Goal: Download file/media

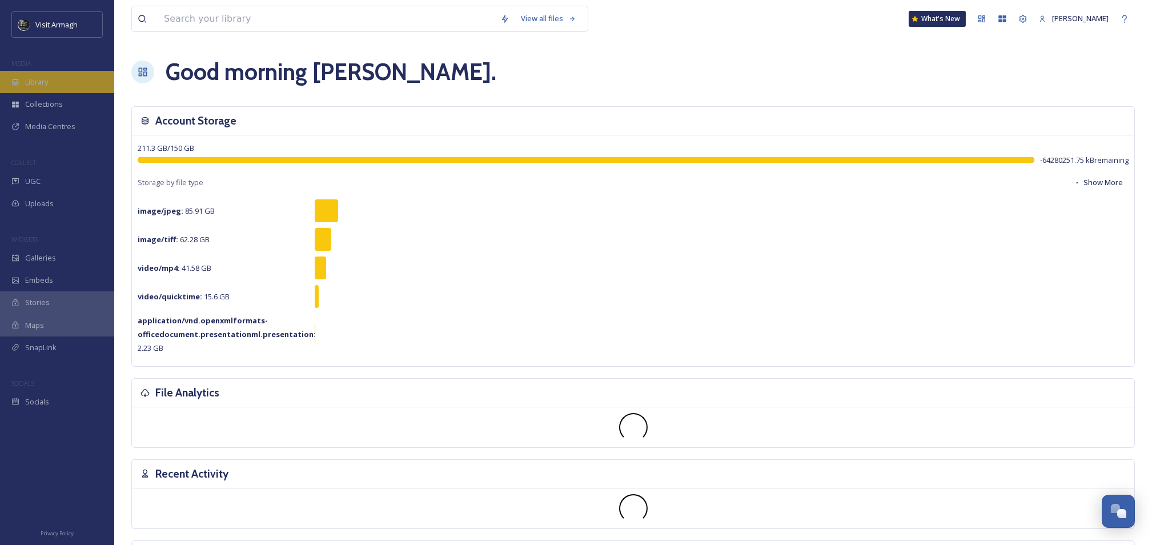
click at [25, 74] on div "Library" at bounding box center [57, 82] width 114 height 22
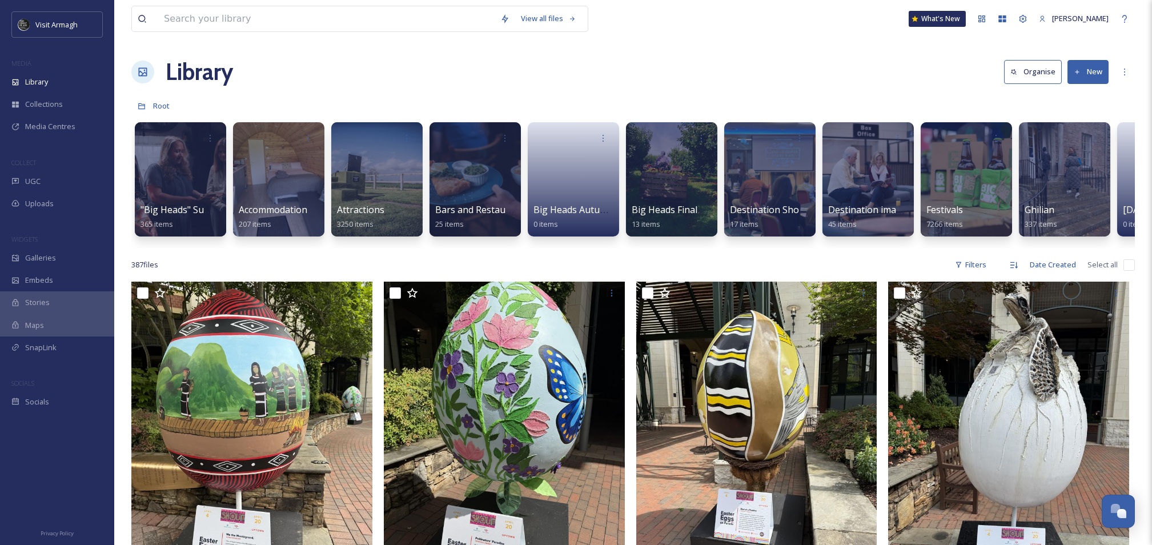
drag, startPoint x: 1093, startPoint y: 67, endPoint x: 1040, endPoint y: 103, distance: 64.5
click at [1092, 69] on button "New" at bounding box center [1088, 71] width 41 height 23
click at [1072, 140] on span "Folder" at bounding box center [1075, 143] width 22 height 11
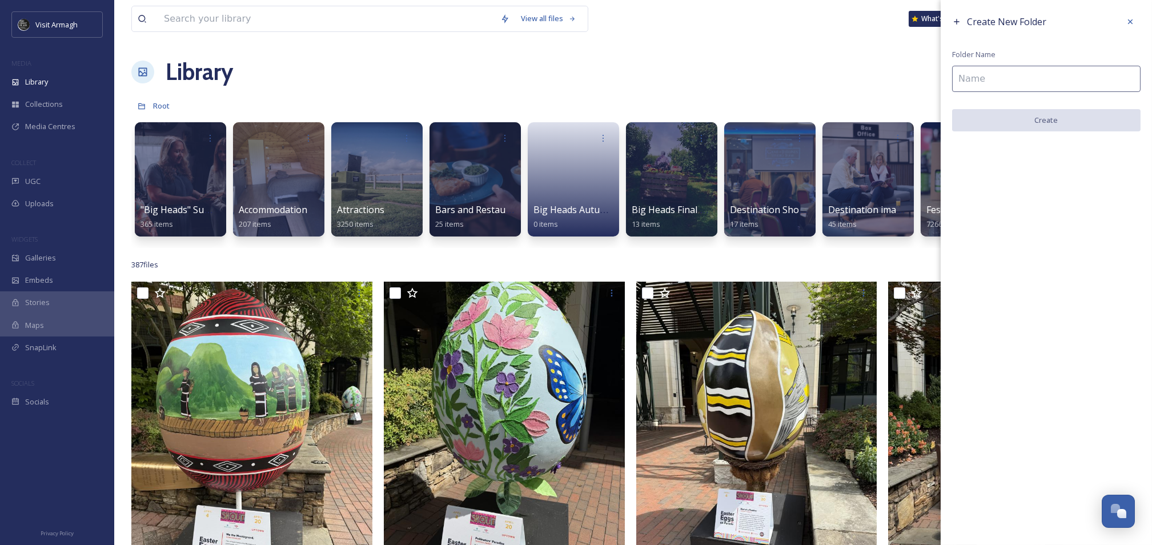
click at [1006, 78] on input at bounding box center [1046, 79] width 188 height 26
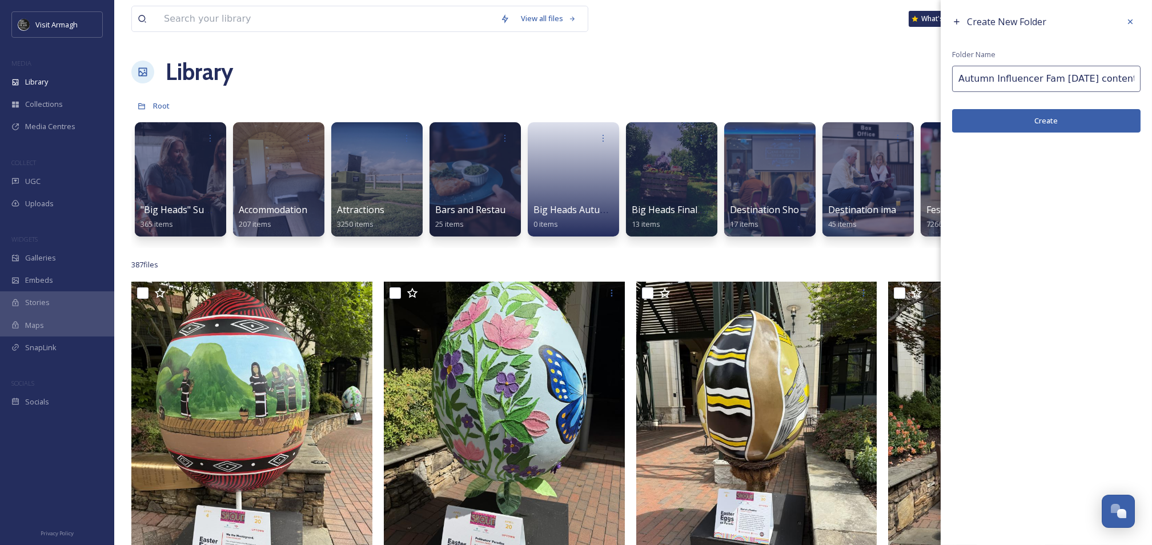
type input "Autumn Influencer Fam Sept 25 content"
click at [1078, 121] on button "Create" at bounding box center [1046, 120] width 188 height 23
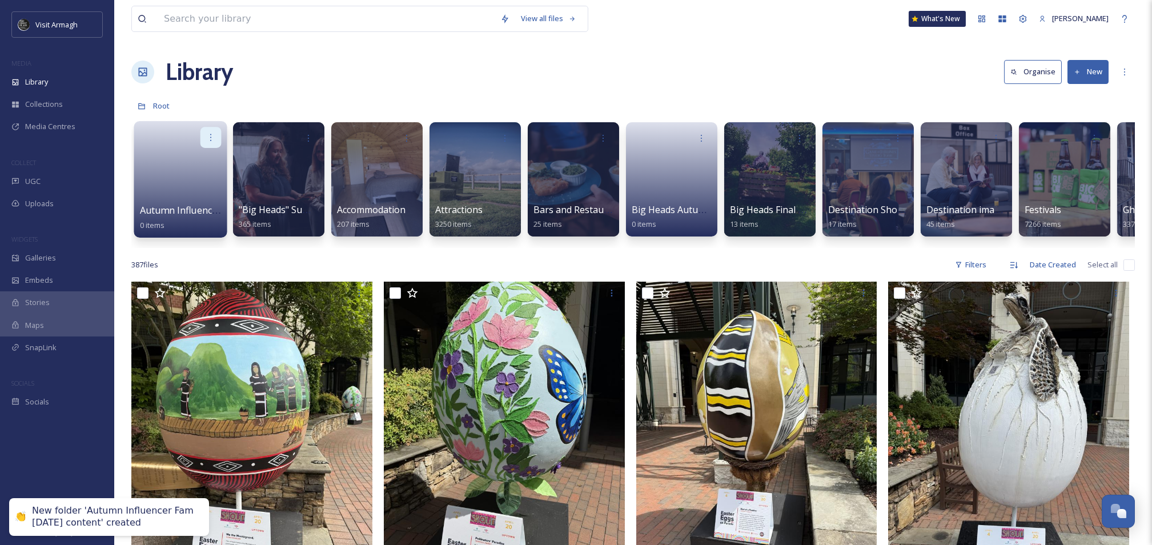
click at [208, 141] on icon at bounding box center [210, 137] width 9 height 9
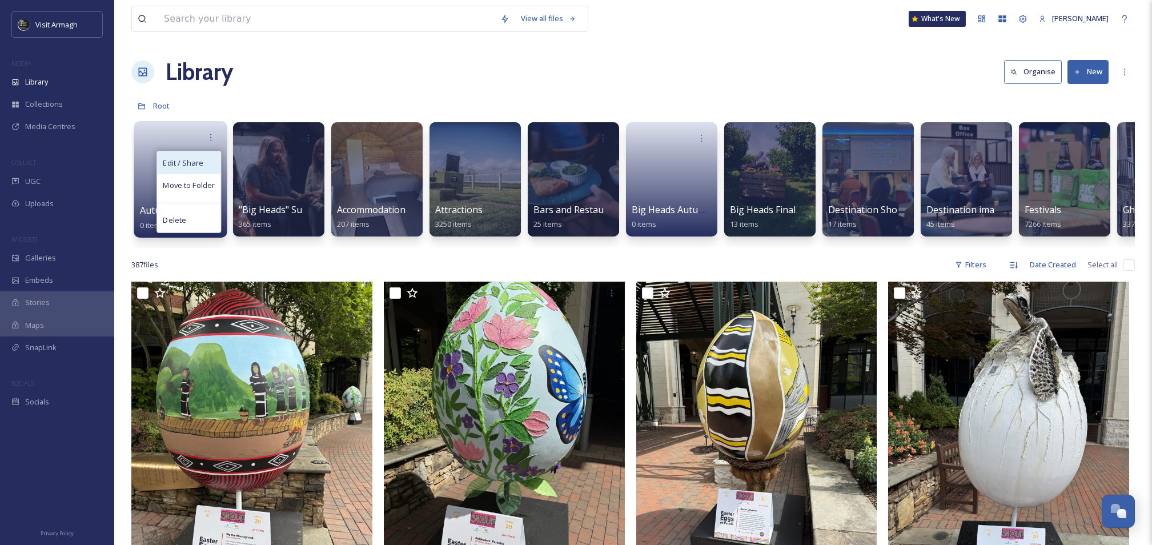
click at [198, 166] on span "Edit / Share" at bounding box center [183, 162] width 40 height 11
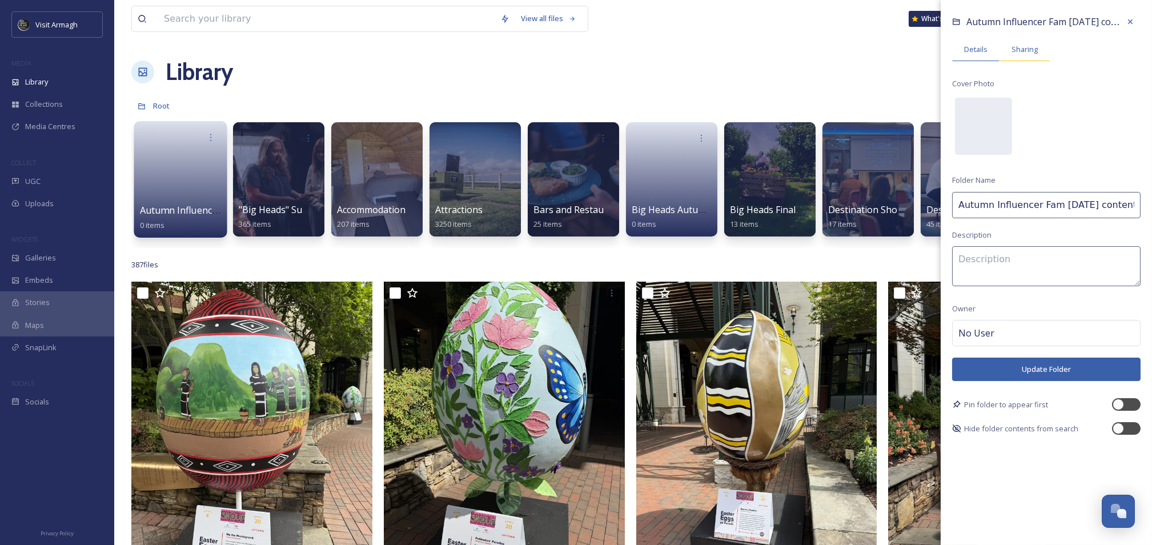
click at [1020, 52] on span "Sharing" at bounding box center [1025, 49] width 26 height 11
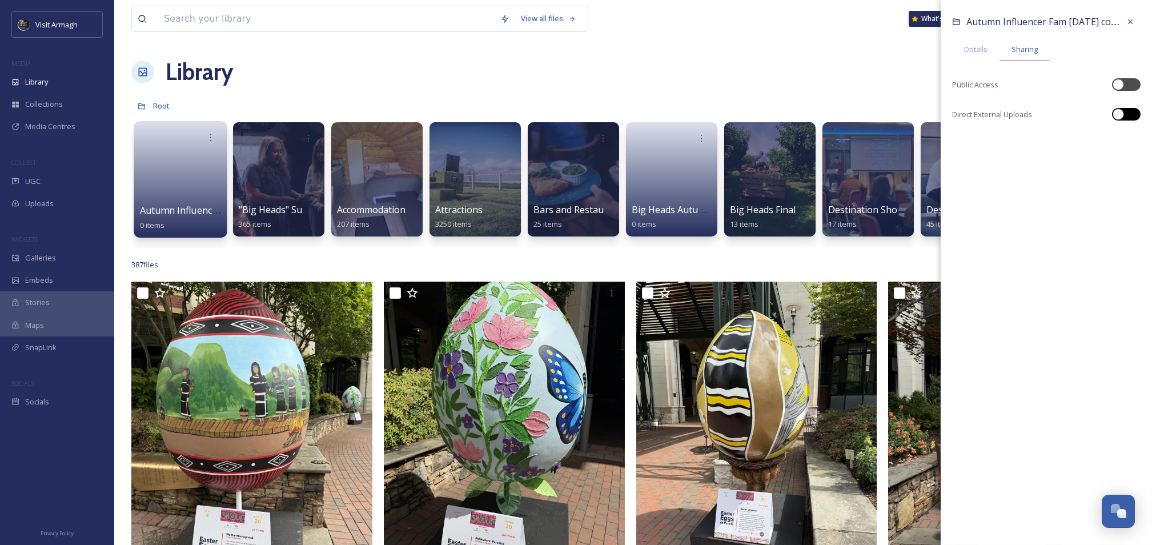
click at [1135, 117] on div at bounding box center [1126, 114] width 29 height 13
checkbox input "true"
click at [1134, 138] on icon at bounding box center [1130, 139] width 9 height 9
click at [568, 276] on div "387 file s Filters Date Created Select all" at bounding box center [633, 265] width 1004 height 22
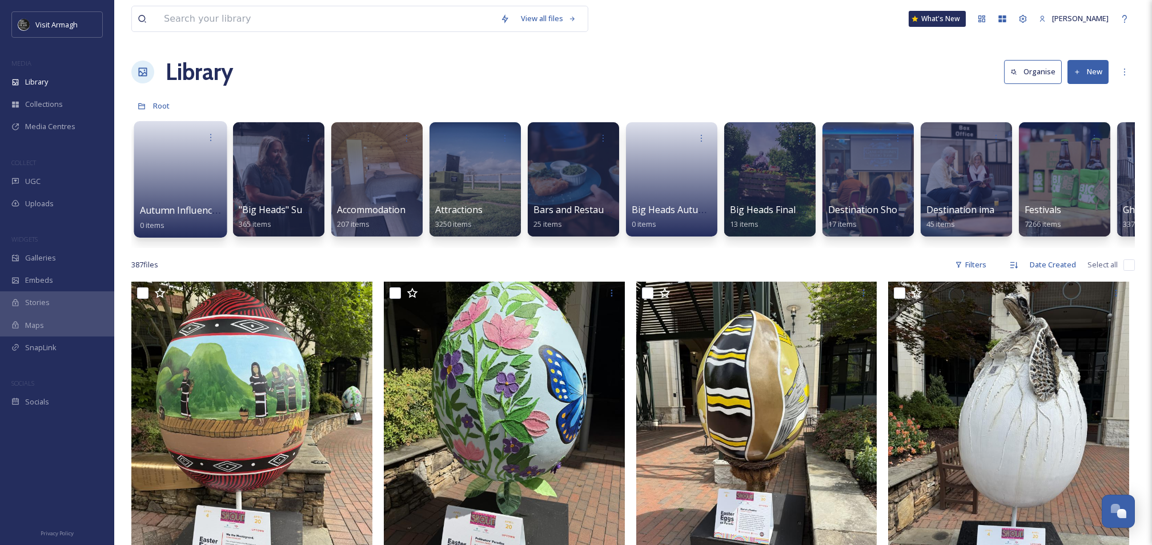
click at [179, 178] on link at bounding box center [181, 175] width 82 height 55
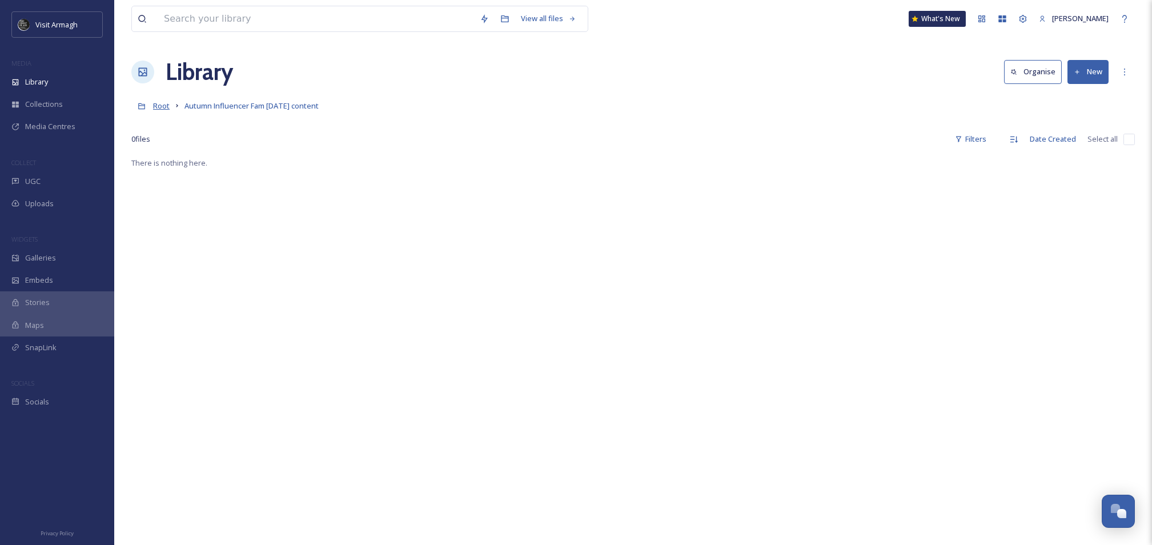
click at [169, 107] on span "Root" at bounding box center [161, 106] width 17 height 10
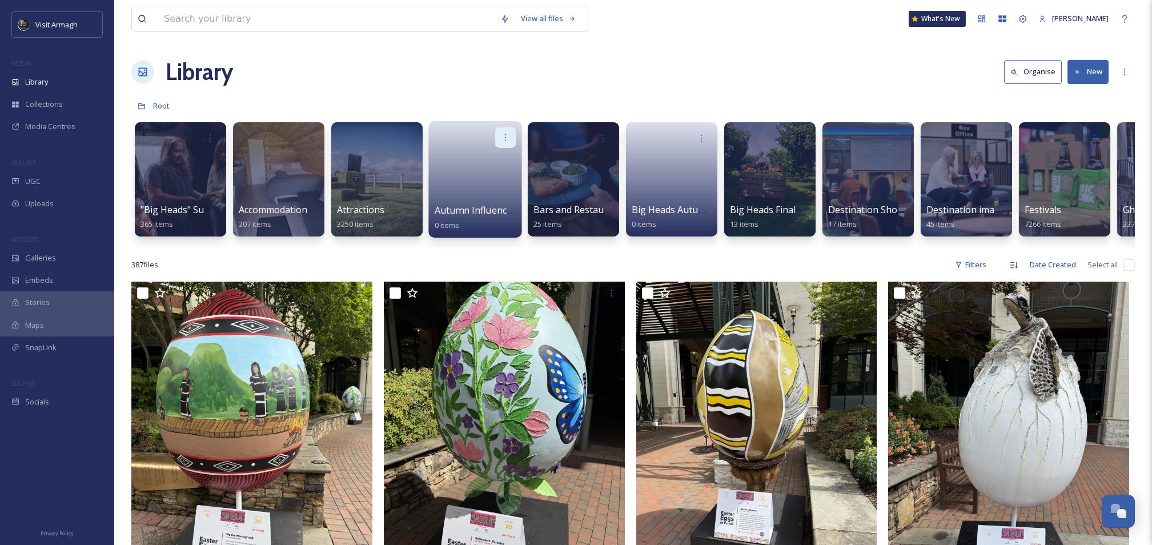
click at [508, 135] on icon at bounding box center [505, 137] width 9 height 9
click at [480, 222] on div "Delete" at bounding box center [483, 220] width 63 height 23
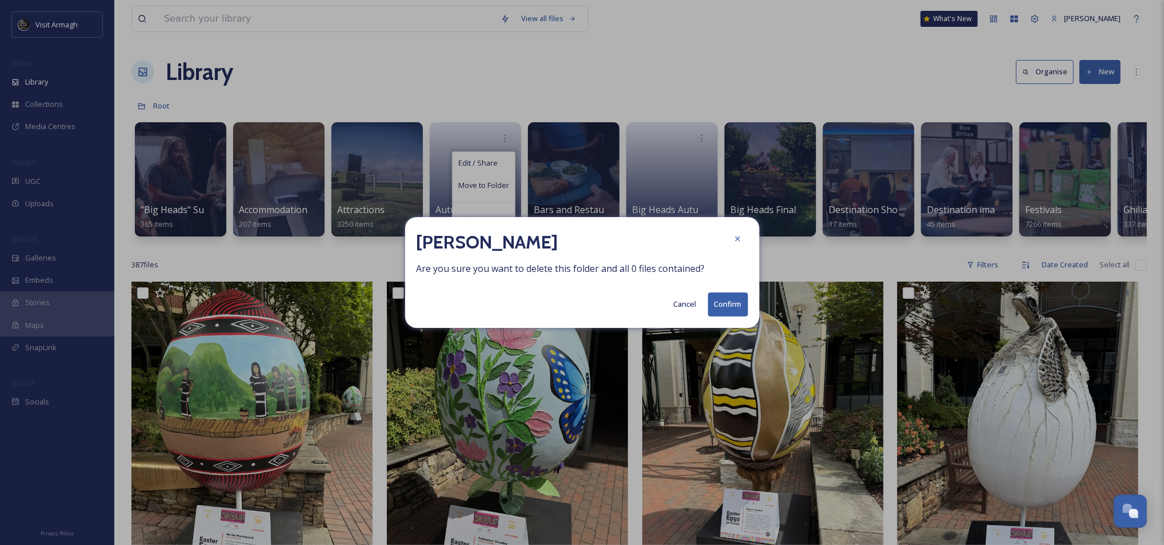
click at [736, 309] on button "Confirm" at bounding box center [728, 303] width 40 height 23
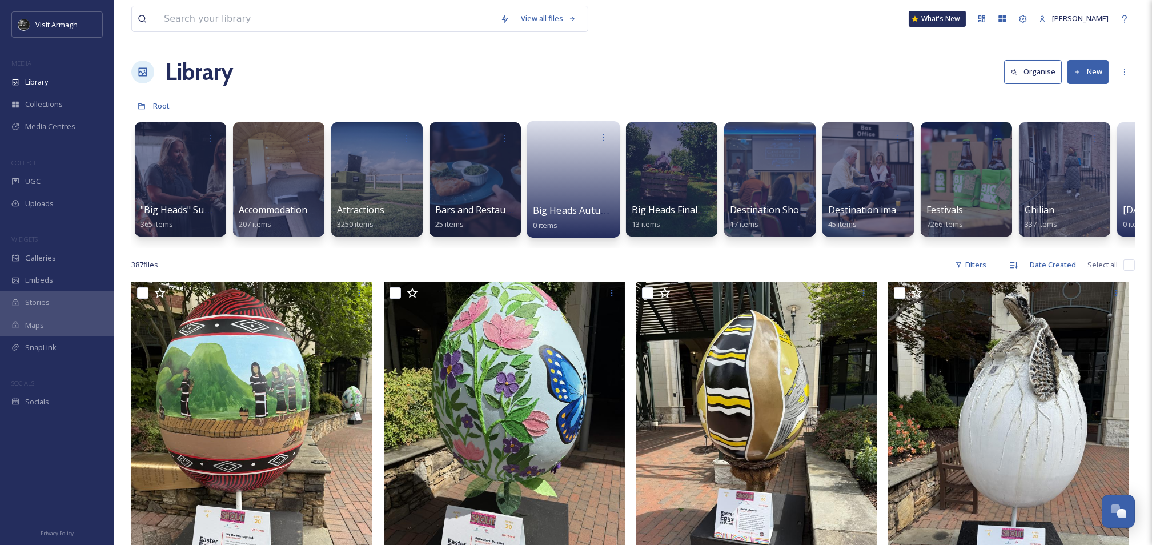
click at [579, 162] on link at bounding box center [574, 175] width 82 height 55
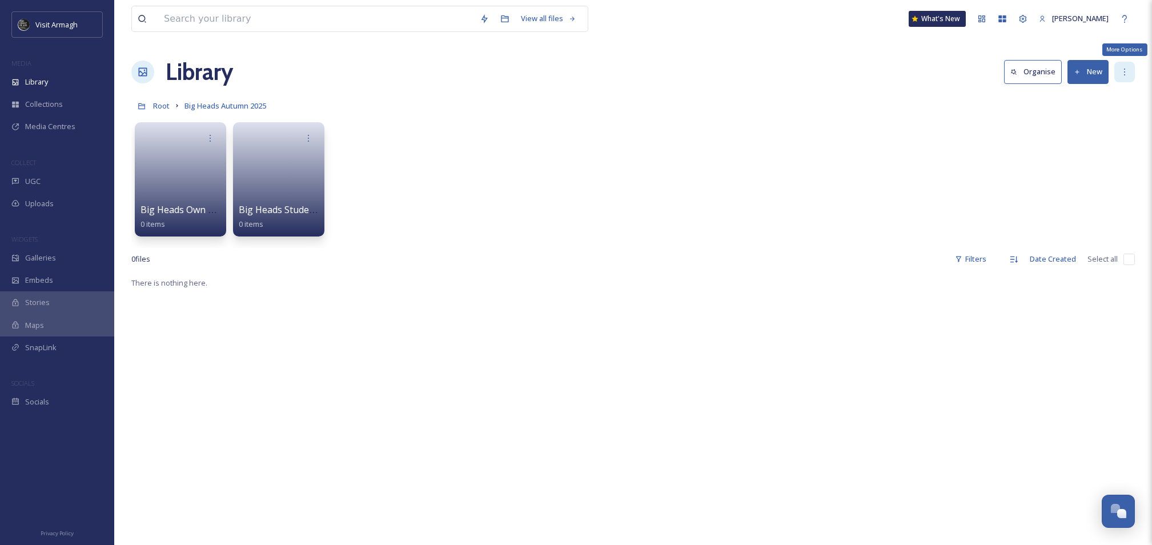
click at [1117, 73] on div "More Options" at bounding box center [1124, 72] width 21 height 21
click at [956, 145] on div "Big Heads Own captures autumn 2025 0 items Big Heads Students content Autumn 20…" at bounding box center [633, 182] width 1004 height 131
click at [208, 132] on div at bounding box center [210, 137] width 21 height 21
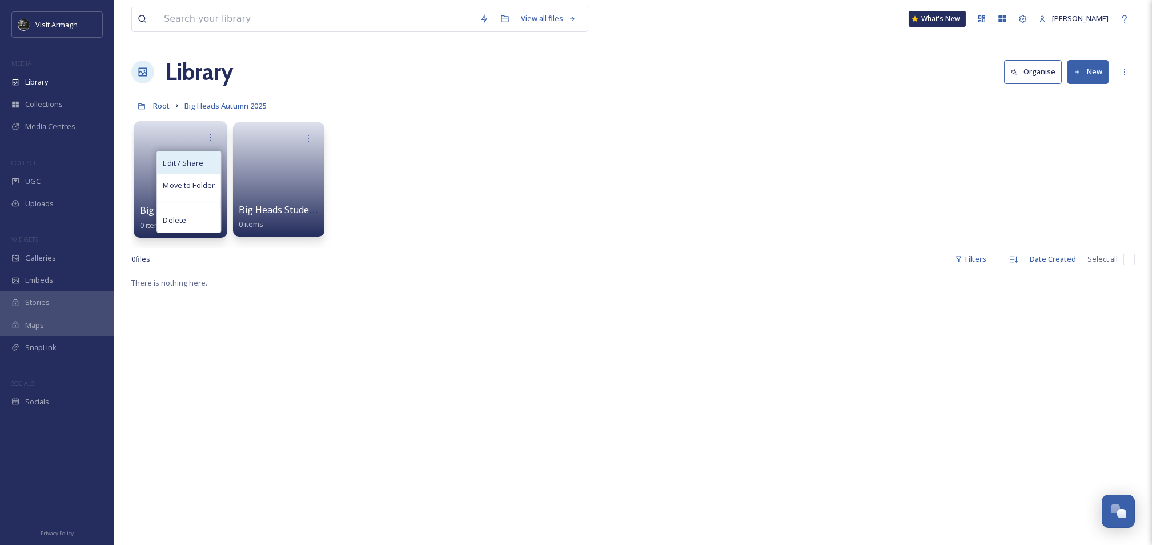
click at [199, 159] on span "Edit / Share" at bounding box center [183, 162] width 40 height 11
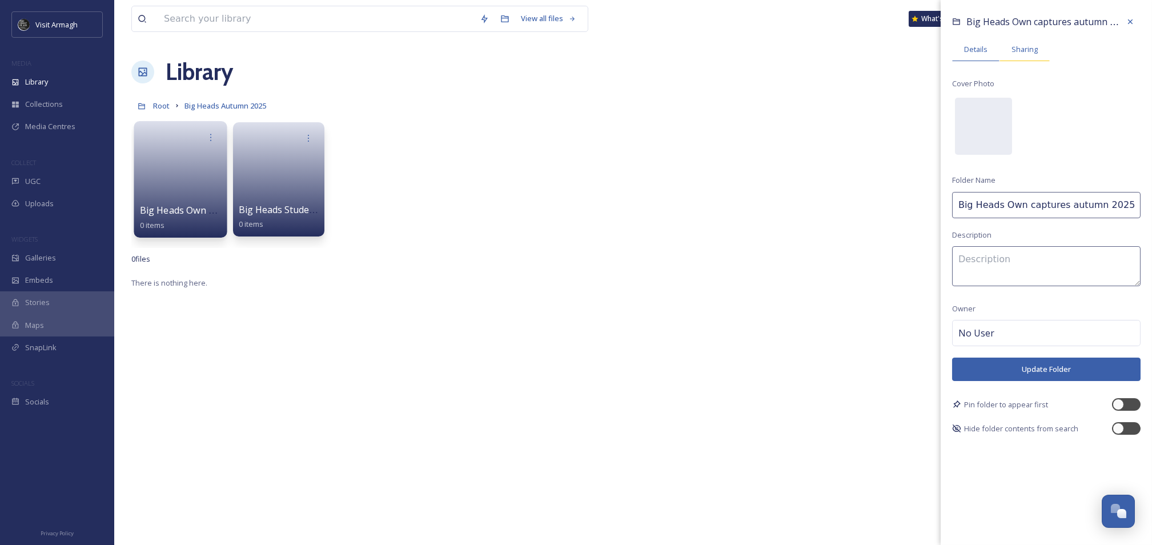
click at [1019, 51] on span "Sharing" at bounding box center [1025, 49] width 26 height 11
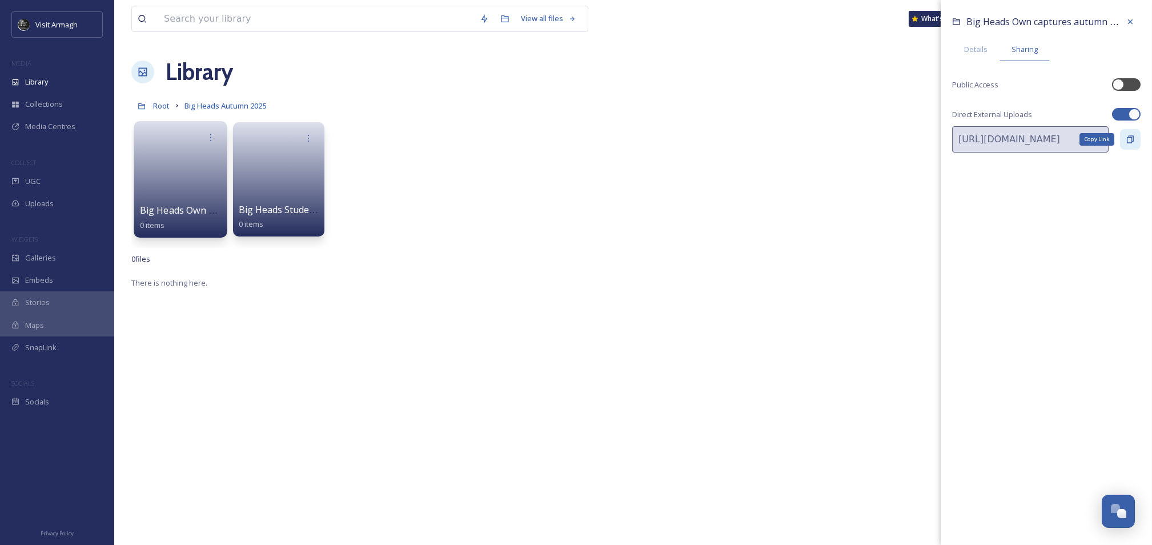
click at [1128, 139] on icon at bounding box center [1130, 139] width 9 height 9
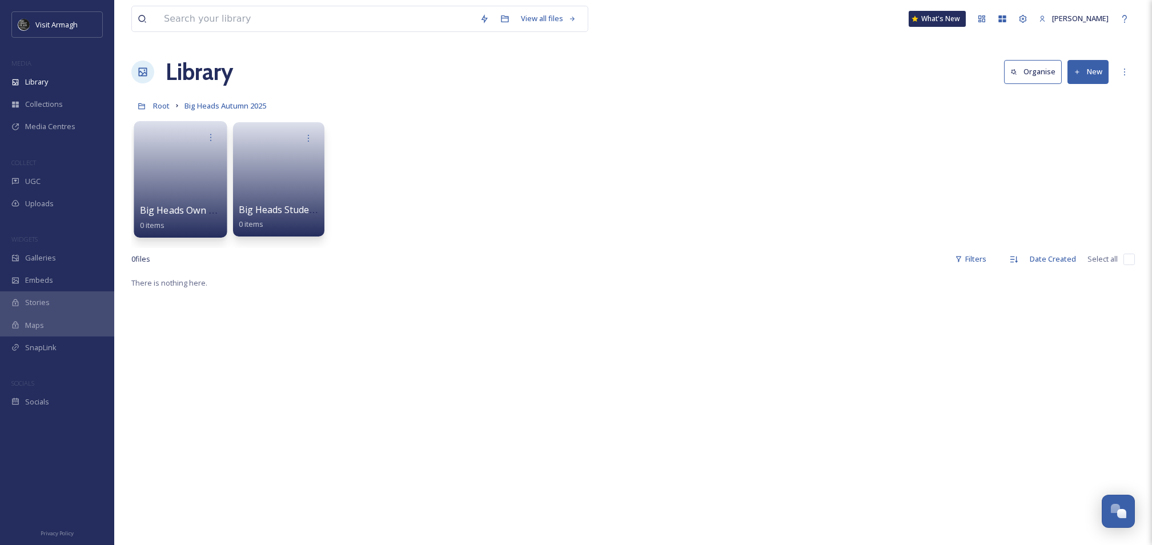
click at [175, 181] on link at bounding box center [181, 175] width 82 height 55
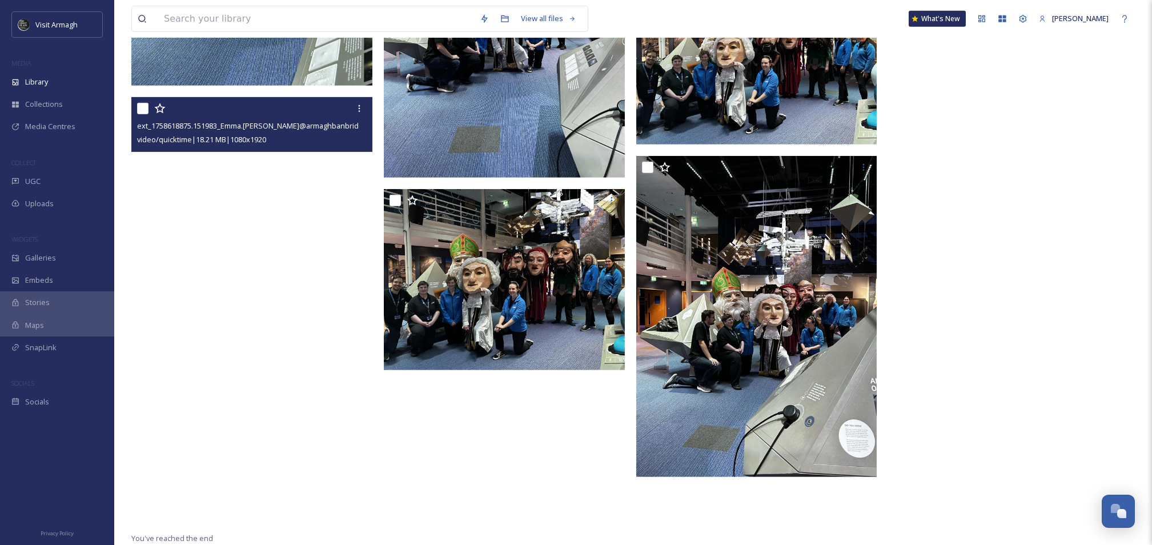
scroll to position [2437, 0]
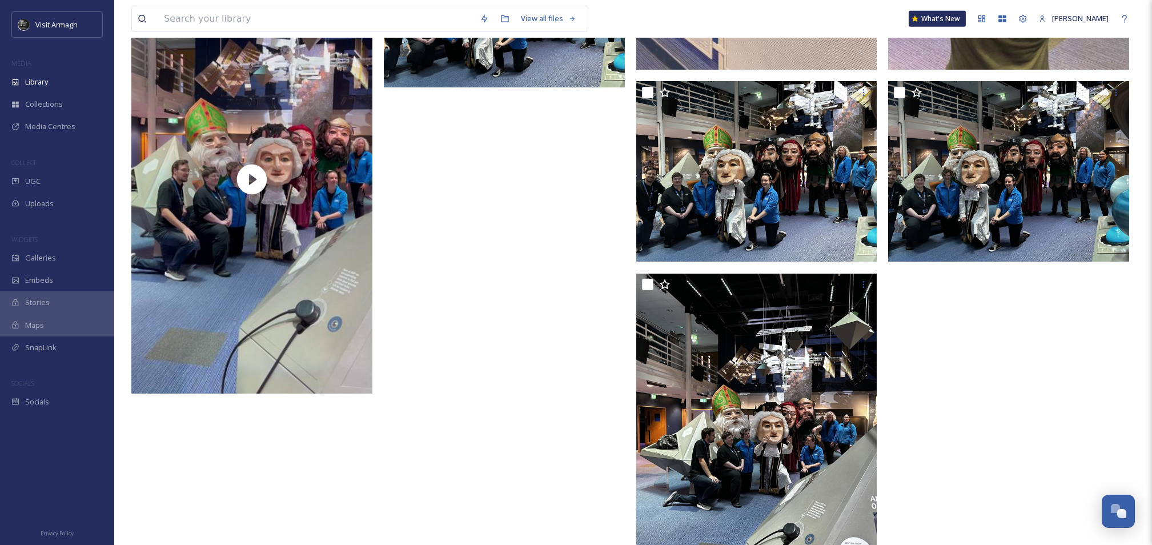
scroll to position [3401, 0]
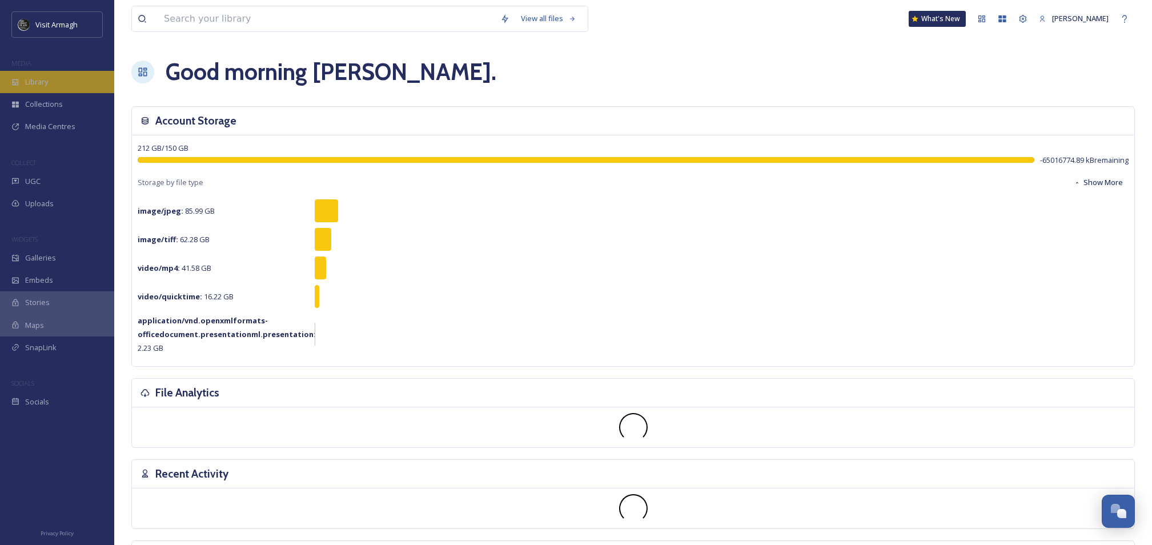
click at [45, 86] on span "Library" at bounding box center [36, 82] width 23 height 11
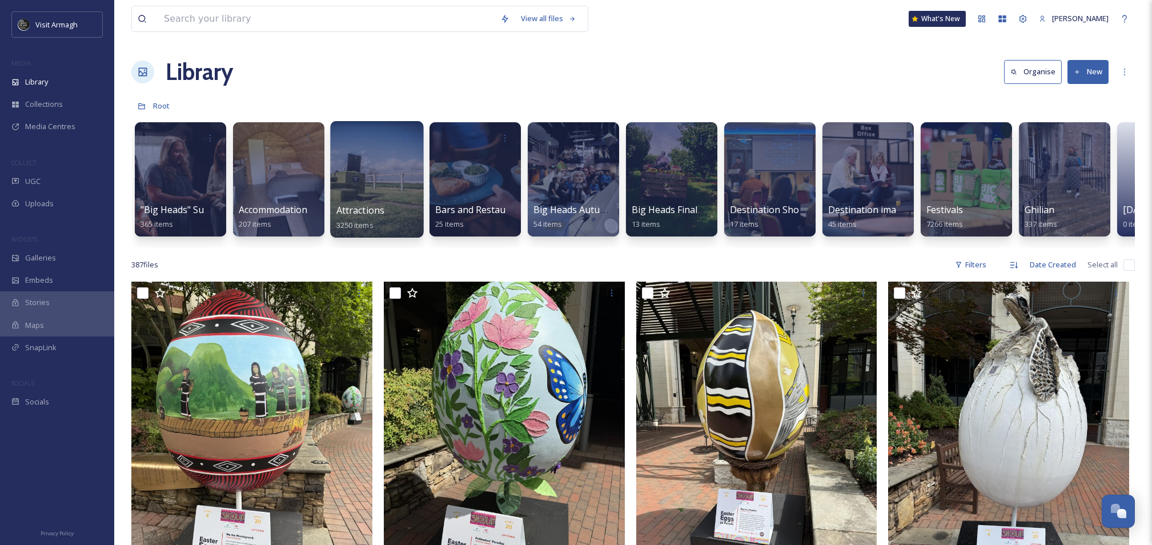
click at [377, 187] on div at bounding box center [376, 179] width 93 height 117
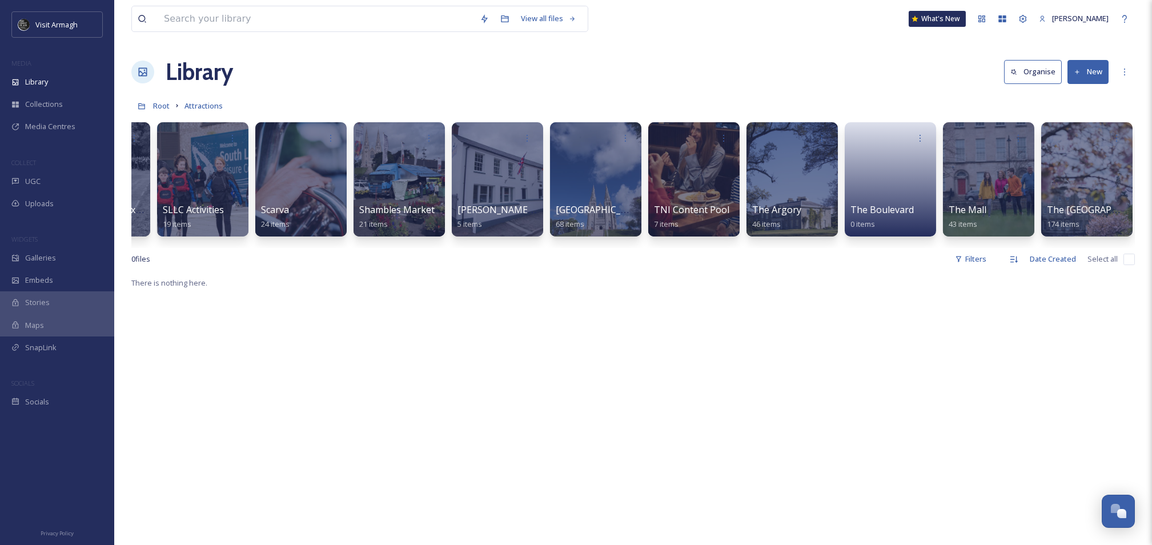
scroll to position [0, 3074]
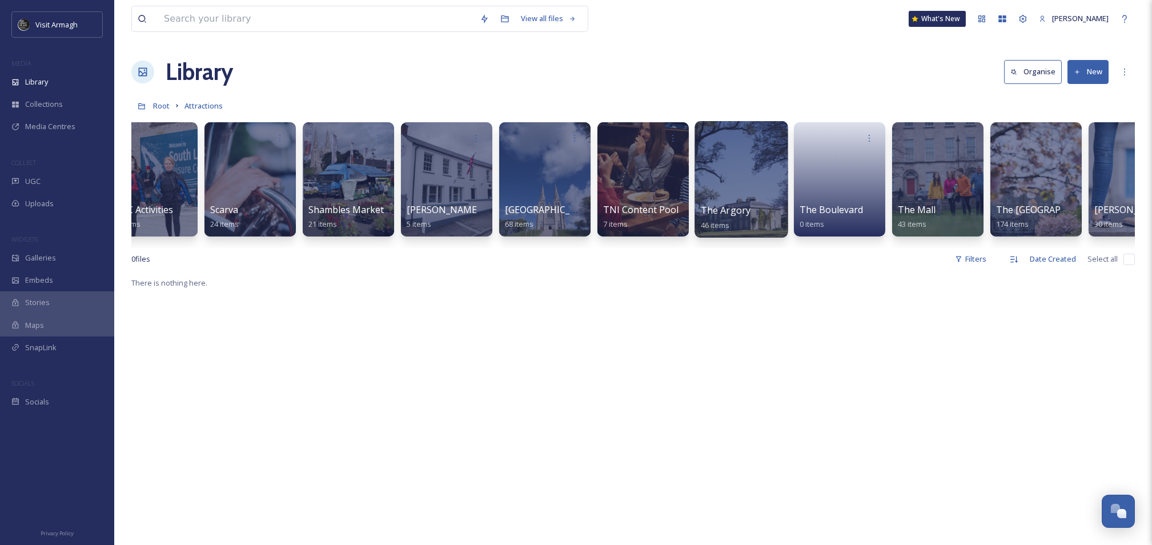
click at [732, 189] on div at bounding box center [741, 179] width 93 height 117
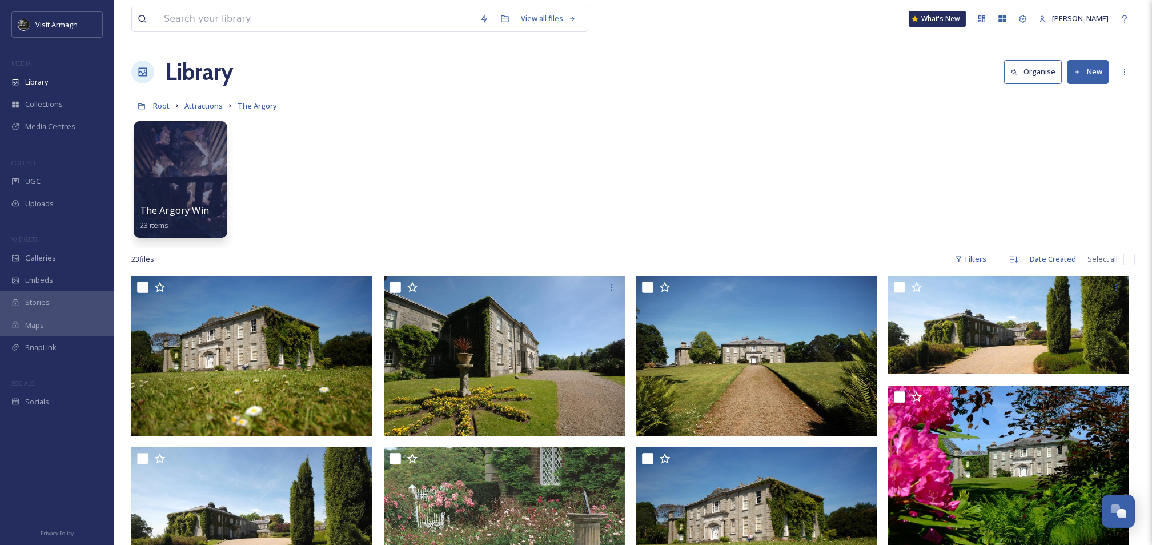
click at [195, 217] on div "The Argory Winter Illuminations (Dec 2023) 23 items" at bounding box center [181, 217] width 82 height 29
click at [197, 171] on div at bounding box center [180, 179] width 93 height 117
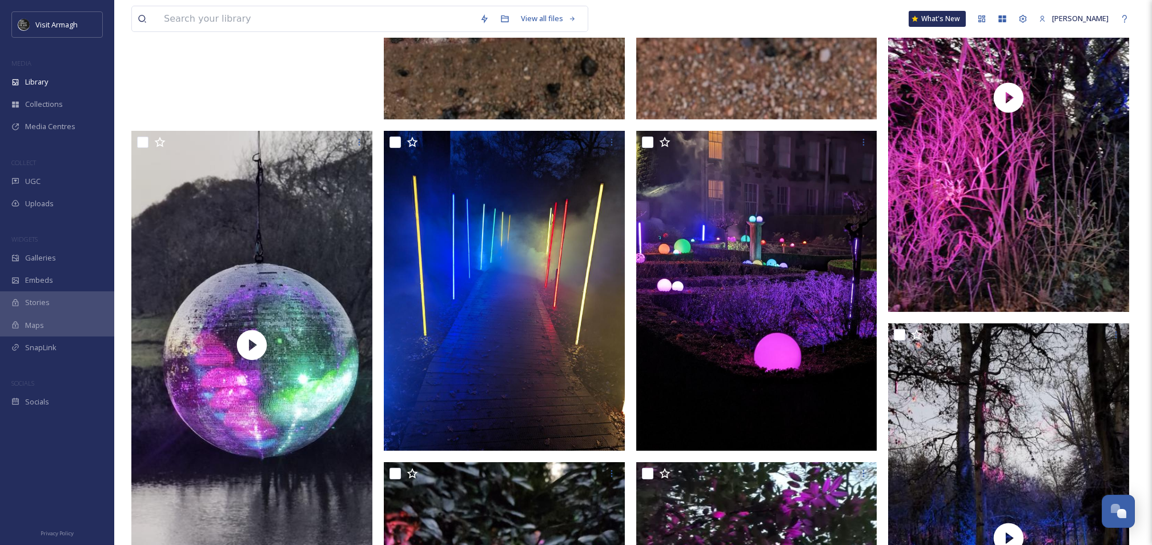
scroll to position [990, 0]
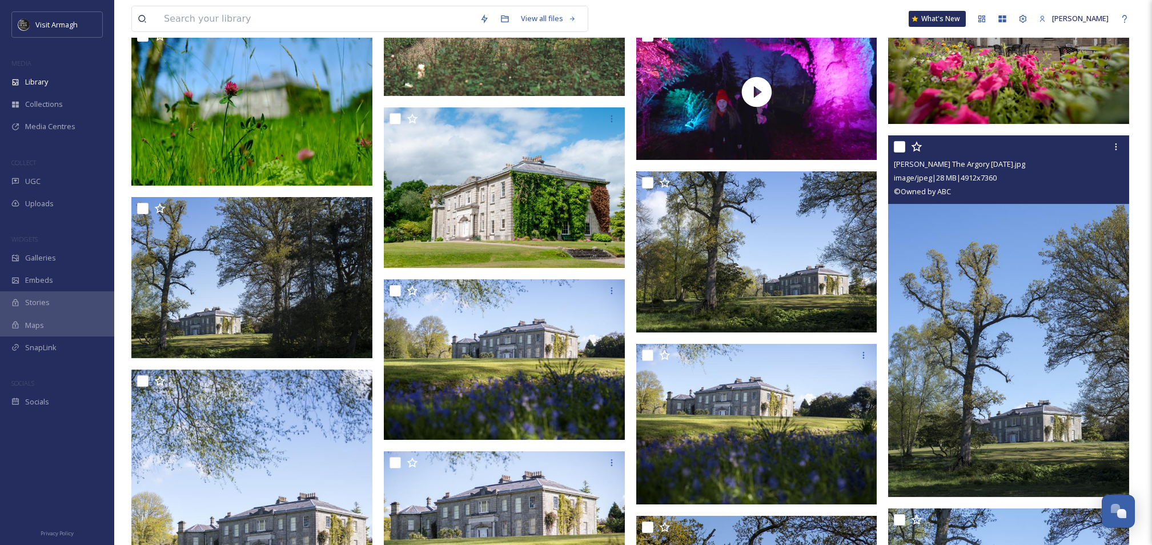
scroll to position [609, 0]
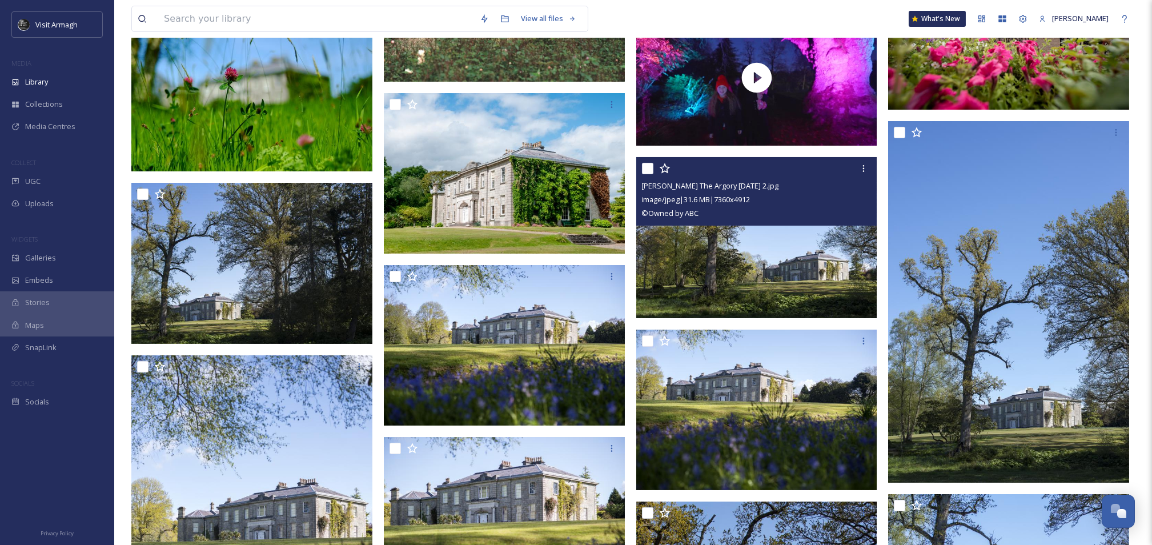
click at [794, 187] on div "Tony Pleavin The Argory April 2021 2.jpg" at bounding box center [758, 186] width 232 height 14
click at [786, 189] on div "Tony Pleavin The Argory April 2021 2.jpg" at bounding box center [758, 186] width 232 height 14
click at [870, 168] on div at bounding box center [863, 168] width 21 height 21
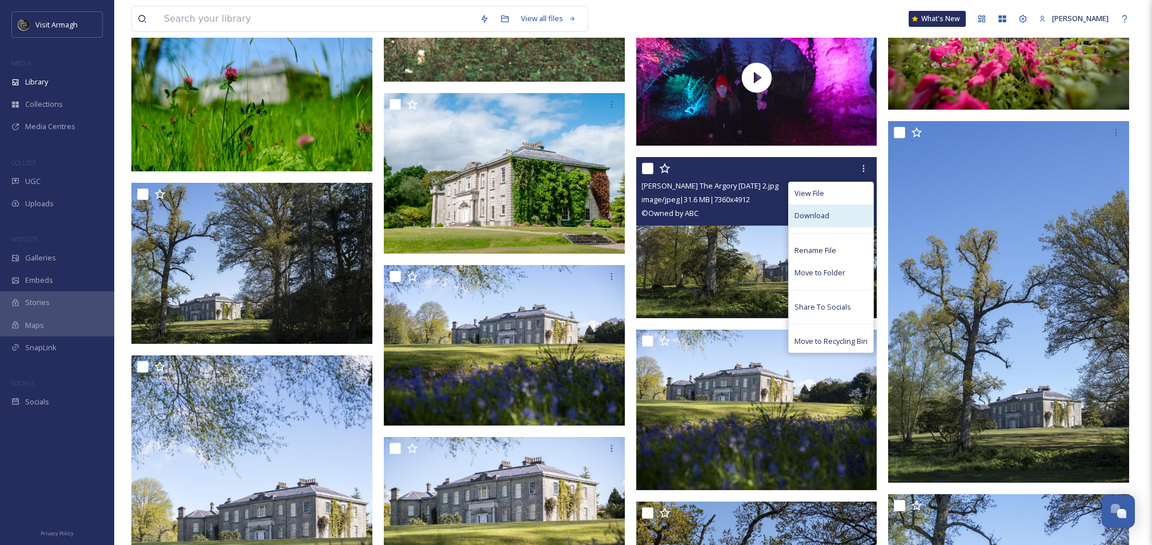
click at [812, 215] on span "Download" at bounding box center [812, 215] width 35 height 11
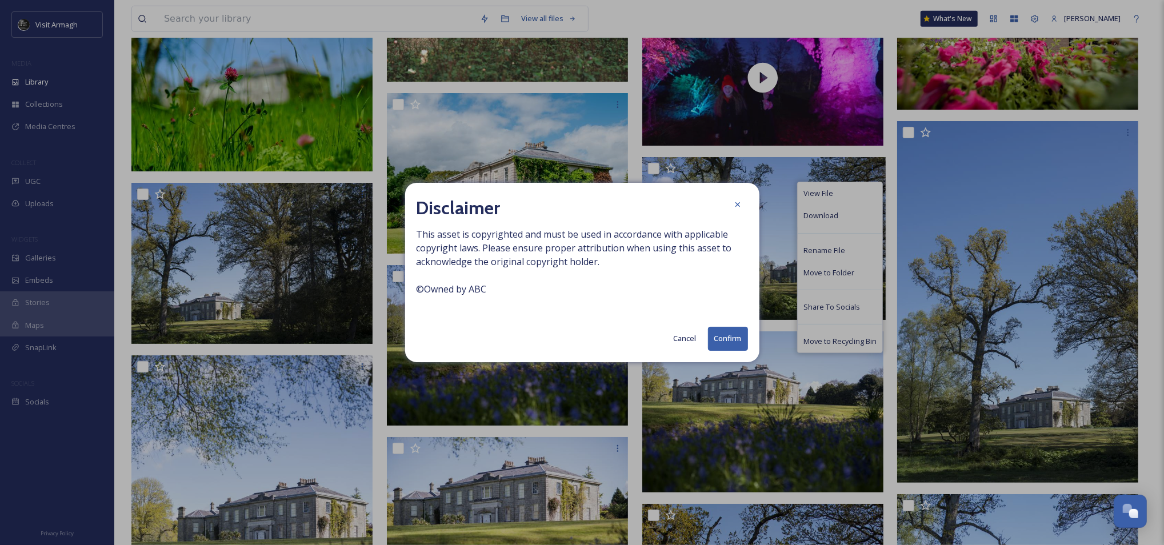
click at [733, 342] on button "Confirm" at bounding box center [728, 338] width 40 height 23
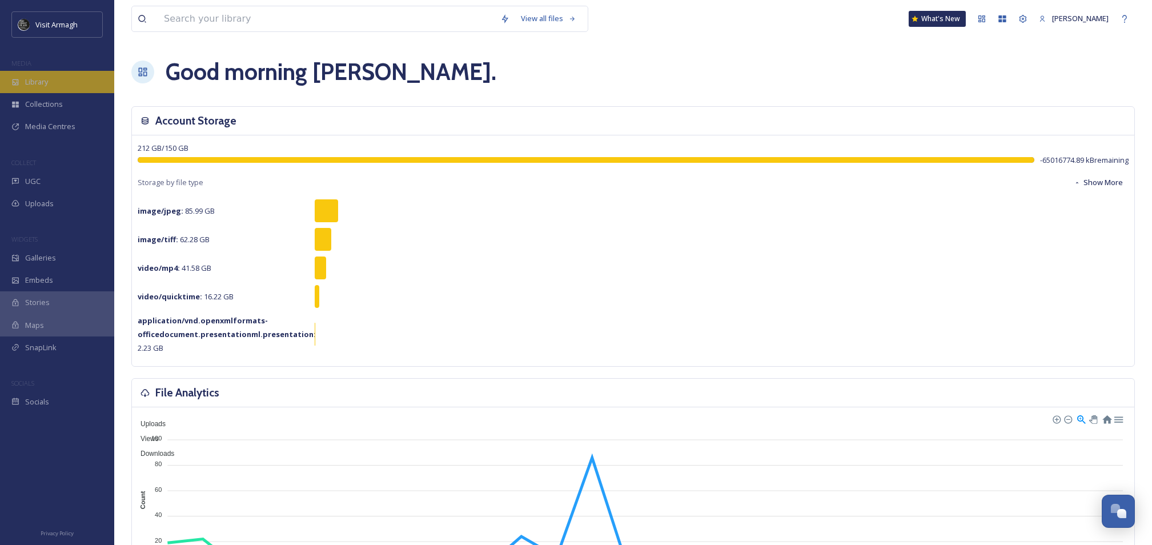
click at [31, 78] on span "Library" at bounding box center [36, 82] width 23 height 11
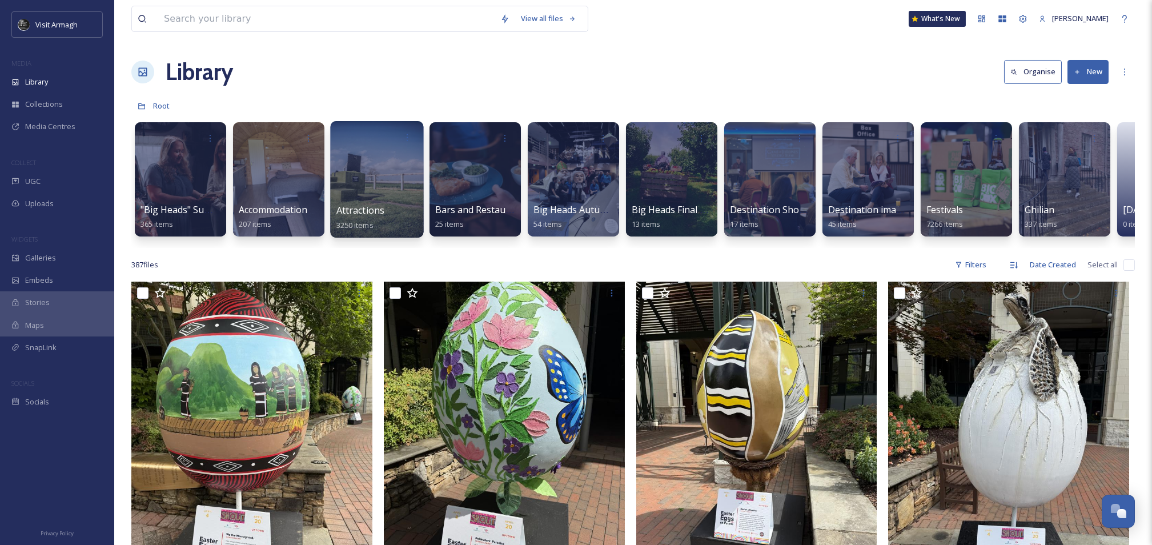
click at [398, 175] on div at bounding box center [376, 179] width 93 height 117
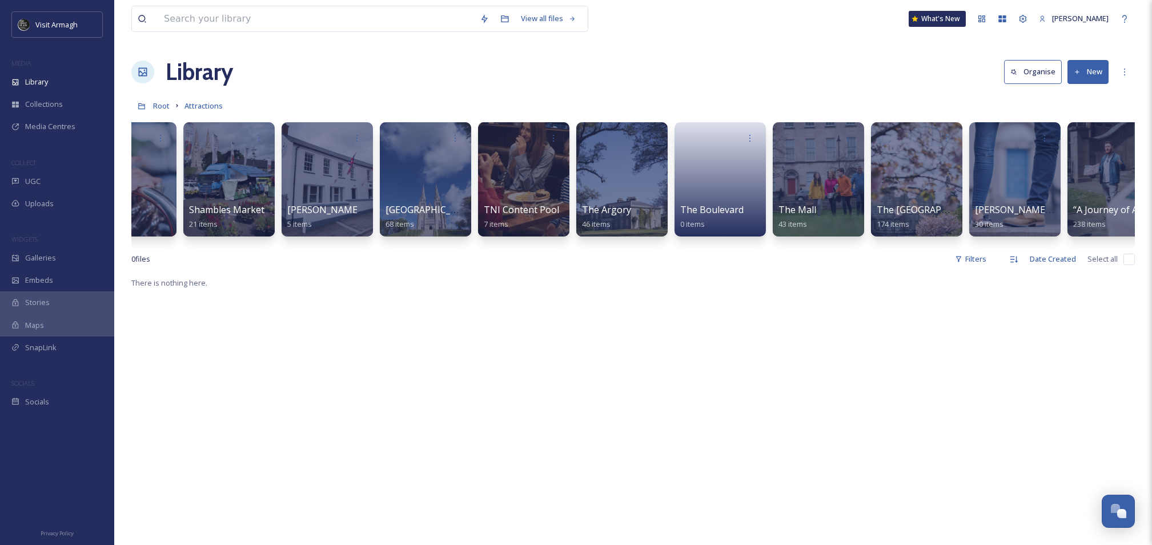
scroll to position [0, 3220]
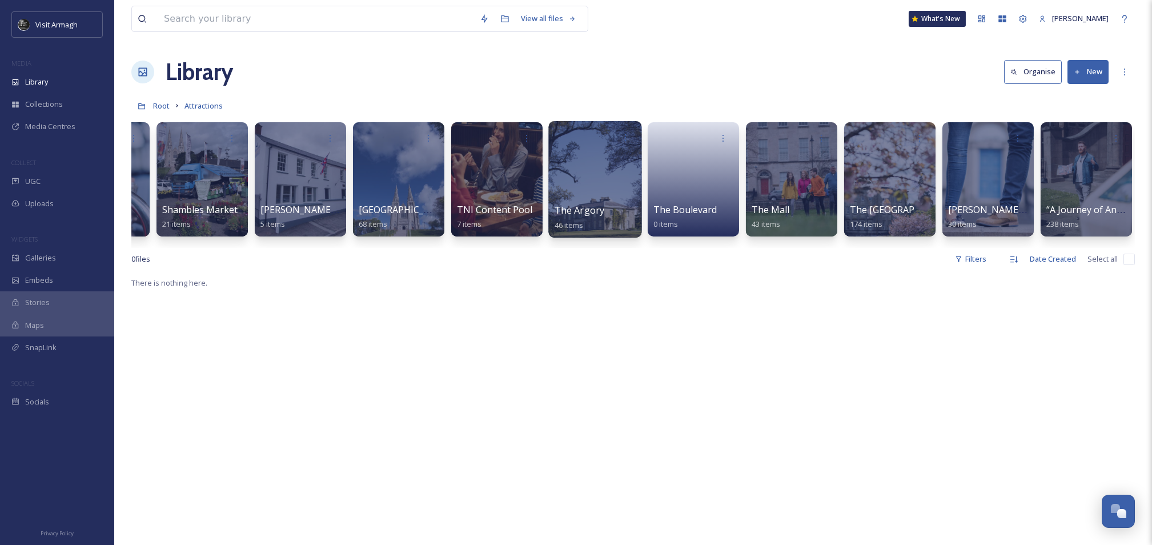
click at [569, 181] on div at bounding box center [594, 179] width 93 height 117
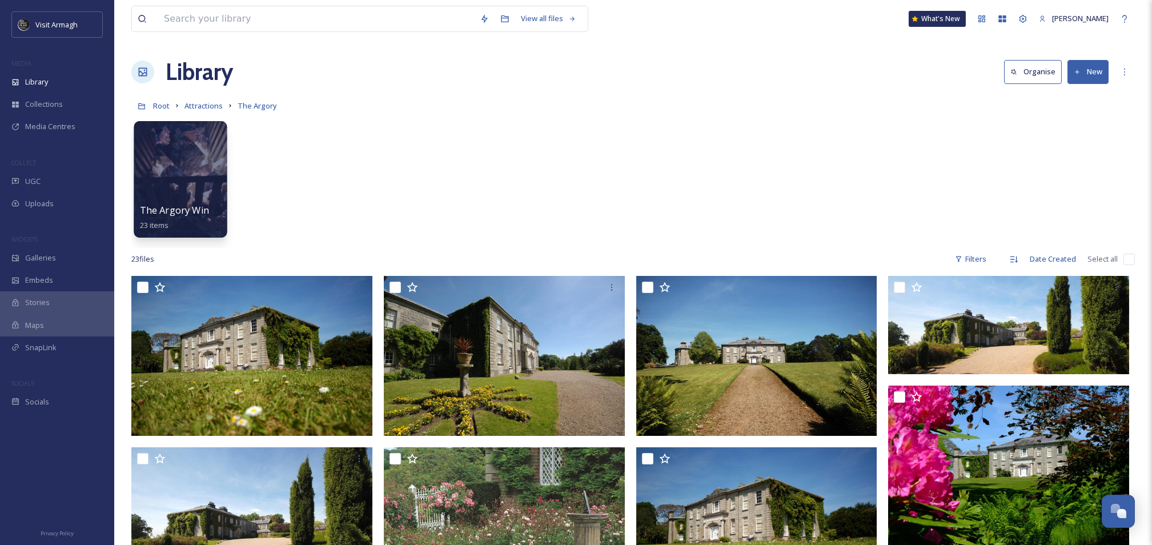
click at [180, 179] on div at bounding box center [180, 179] width 93 height 117
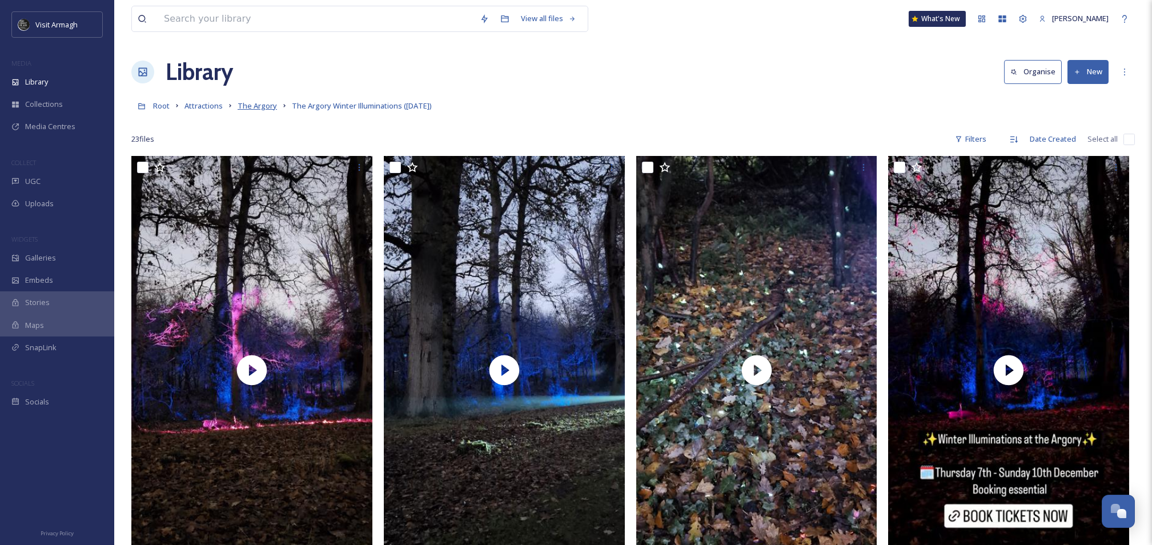
click at [250, 108] on span "The Argory" at bounding box center [257, 106] width 39 height 10
